Goal: Download file/media

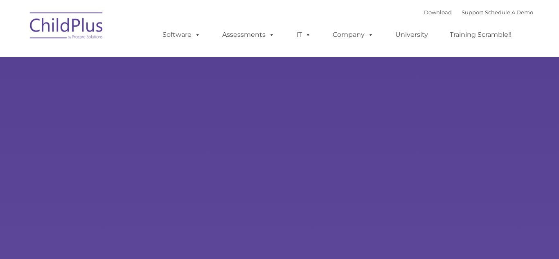
type input ""
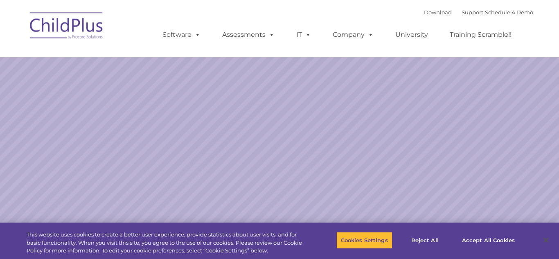
select select "MEDIUM"
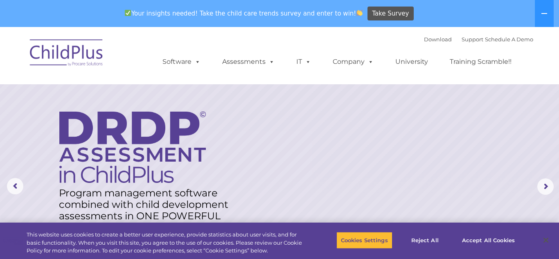
click at [72, 61] on img at bounding box center [67, 54] width 82 height 41
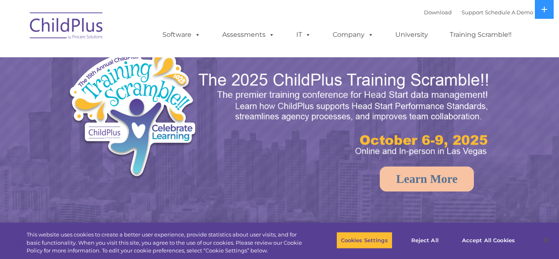
select select "MEDIUM"
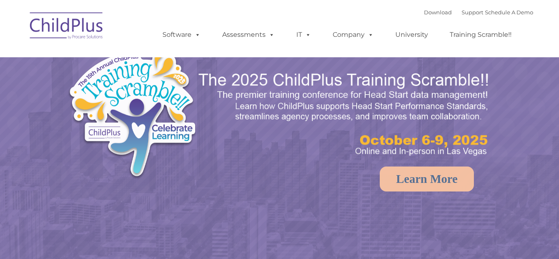
select select "MEDIUM"
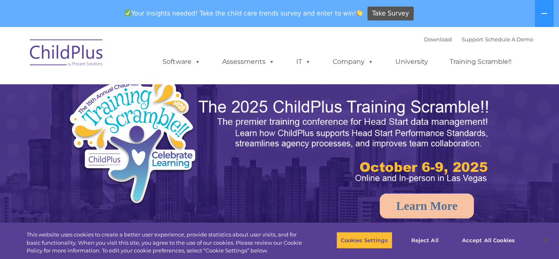
click at [501, 169] on img at bounding box center [279, 203] width 559 height 352
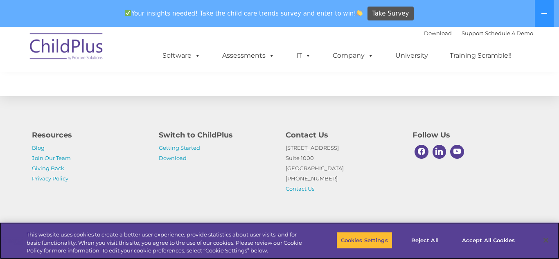
scroll to position [980, 0]
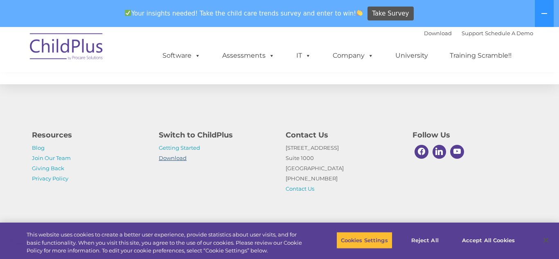
click at [172, 158] on link "Download" at bounding box center [173, 158] width 28 height 7
